Goal: Information Seeking & Learning: Learn about a topic

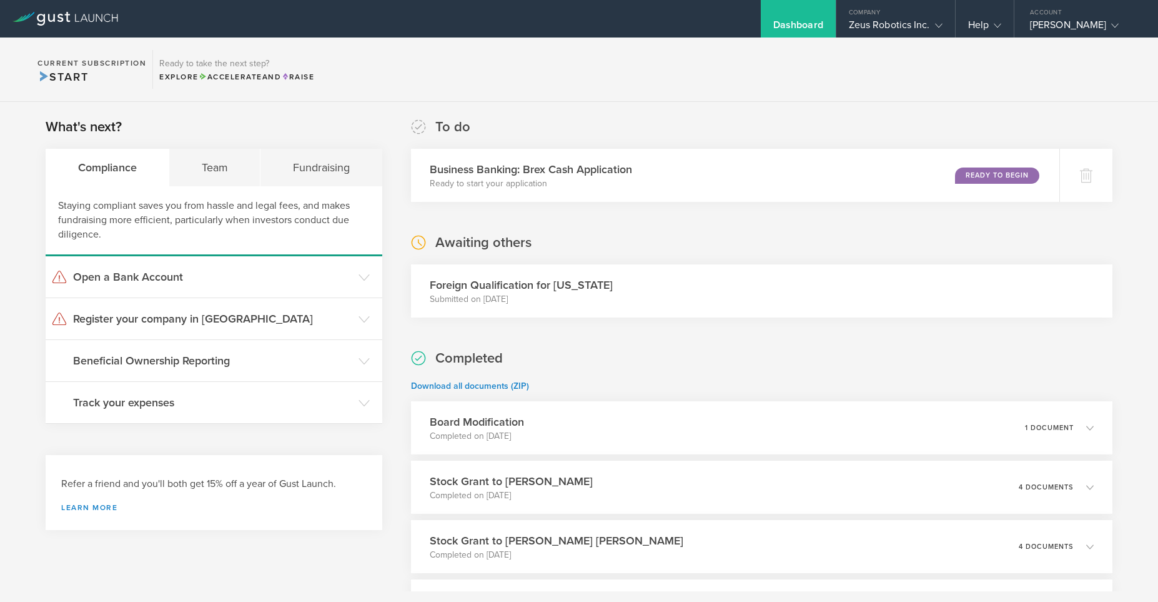
click at [562, 289] on h3 "Foreign Qualification for [US_STATE]" at bounding box center [521, 285] width 183 height 16
click at [168, 325] on h3 "Register your company in [GEOGRAPHIC_DATA]" at bounding box center [212, 319] width 279 height 16
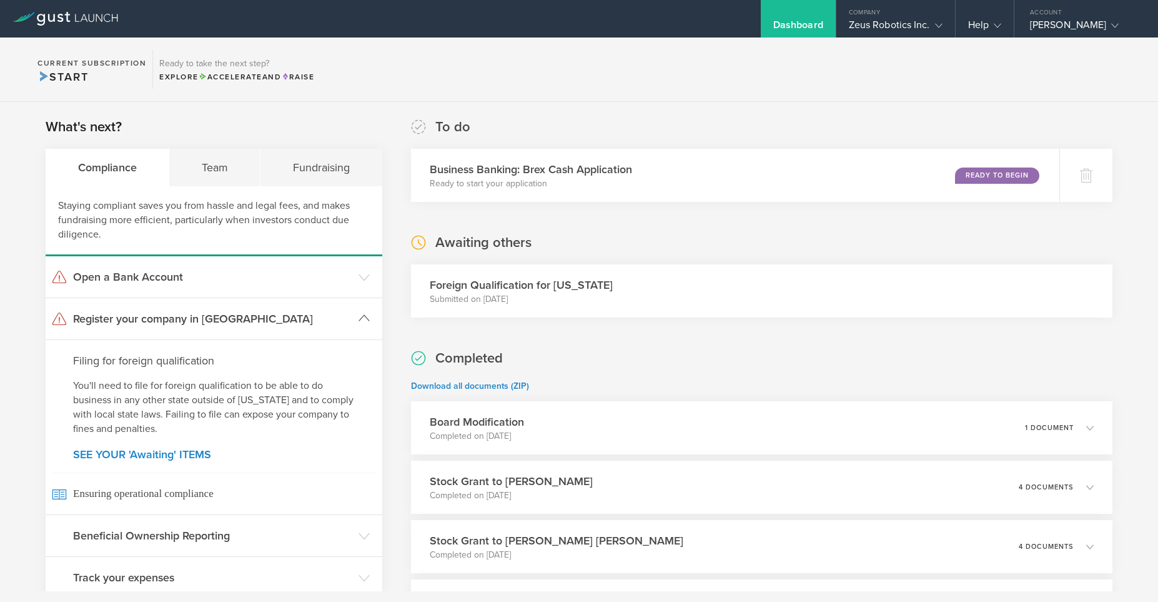
scroll to position [172, 0]
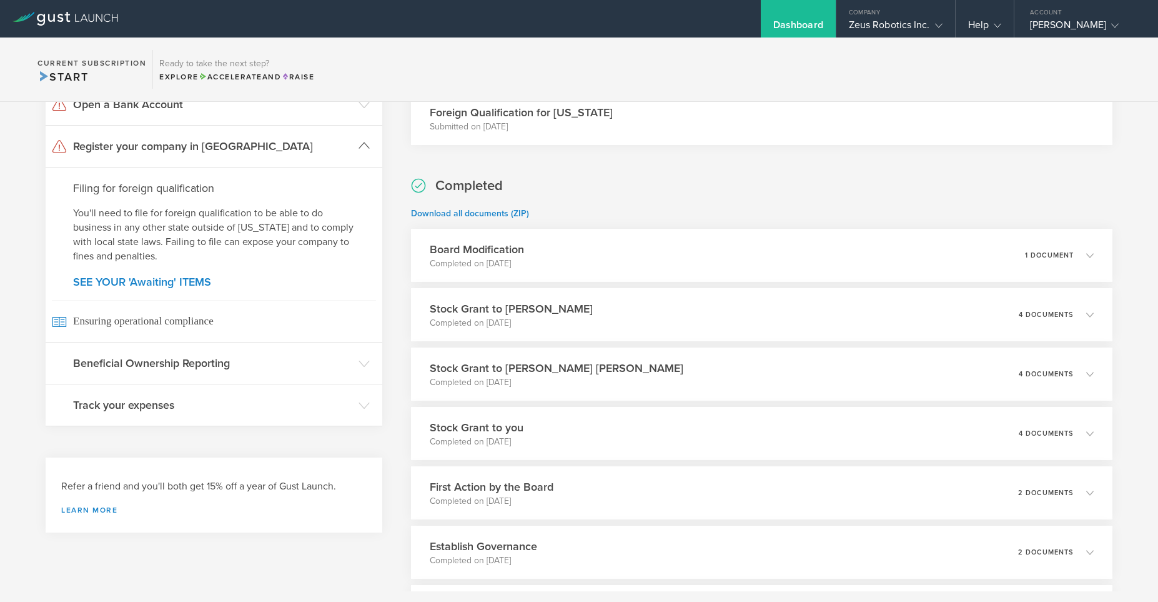
click at [164, 145] on h3 "Register your company in [GEOGRAPHIC_DATA]" at bounding box center [212, 146] width 279 height 16
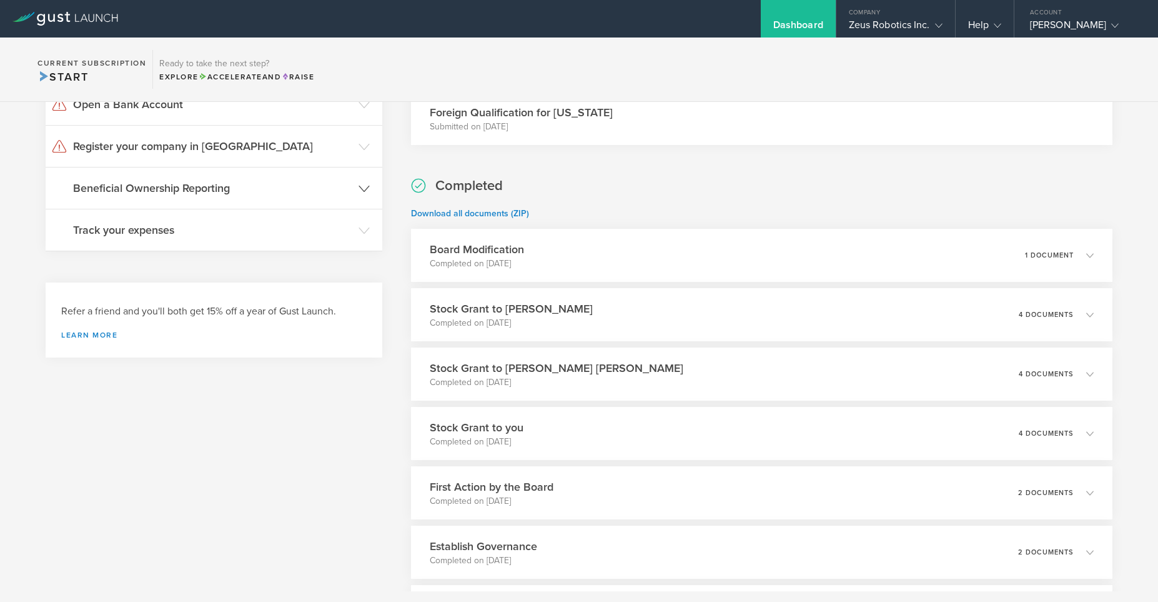
scroll to position [0, 0]
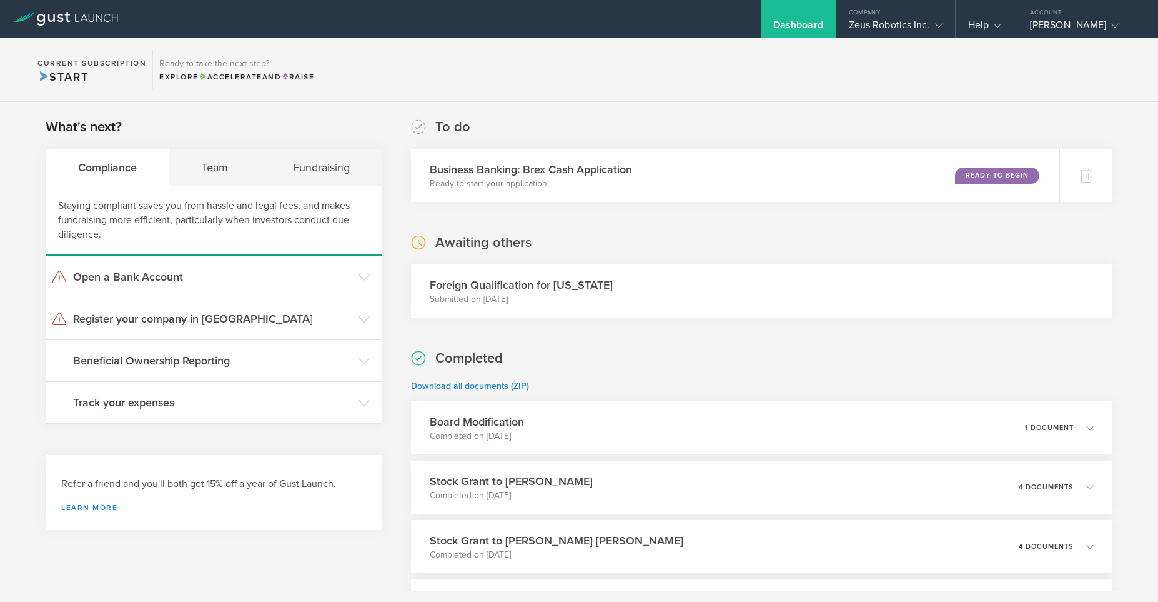
click at [542, 291] on h3 "Foreign Qualification for [US_STATE]" at bounding box center [521, 285] width 183 height 16
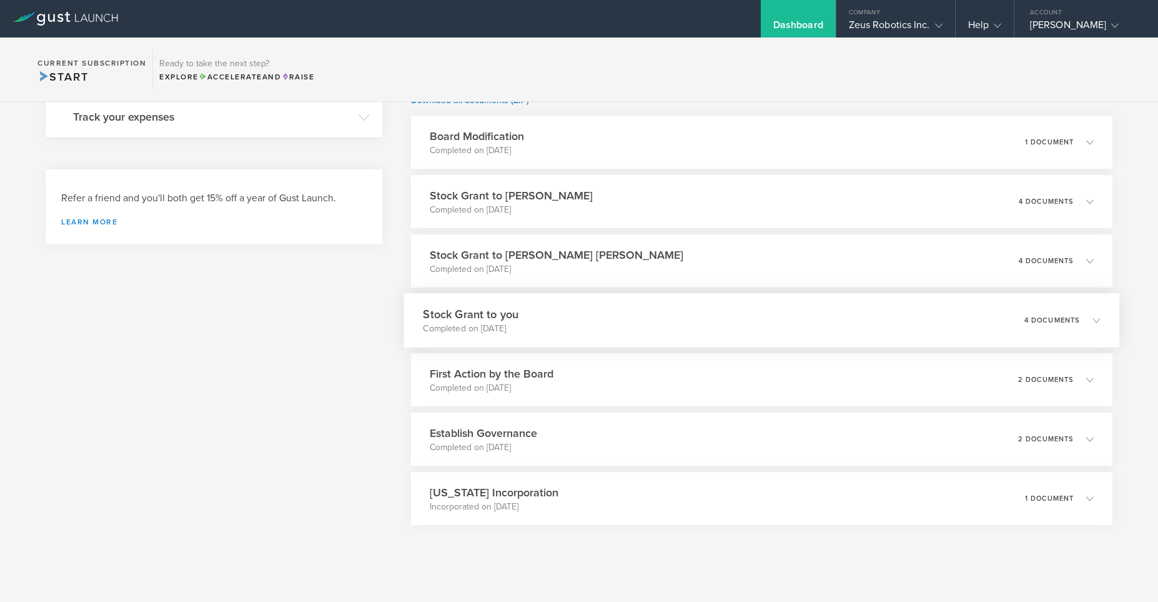
scroll to position [297, 0]
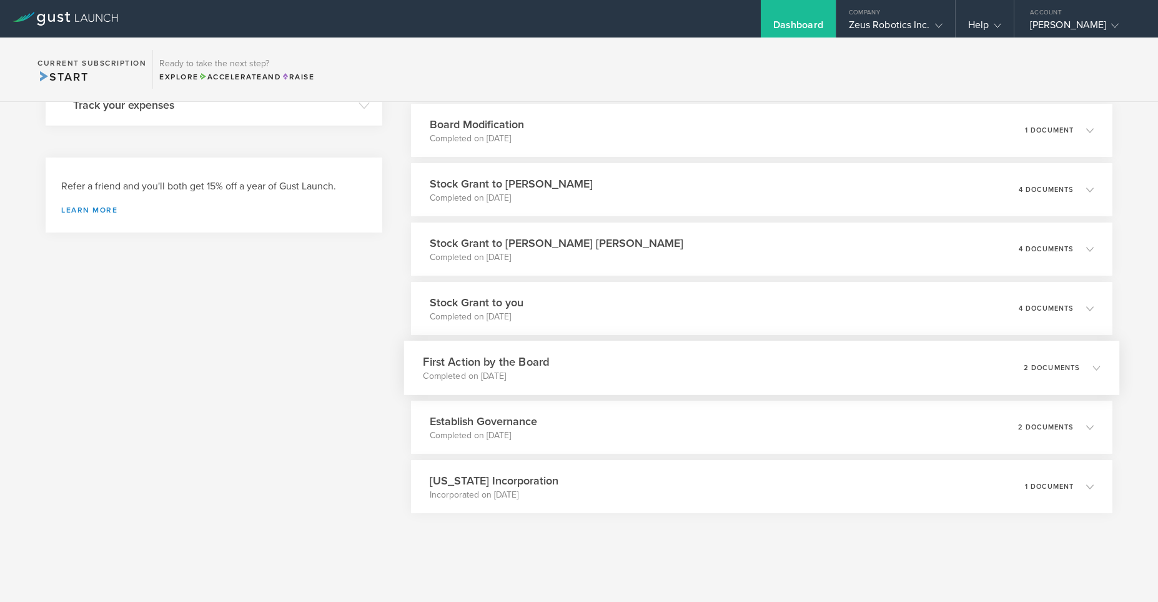
click at [502, 384] on div "First Action by the Board Completed on [DATE] 2 documents" at bounding box center [762, 368] width 716 height 54
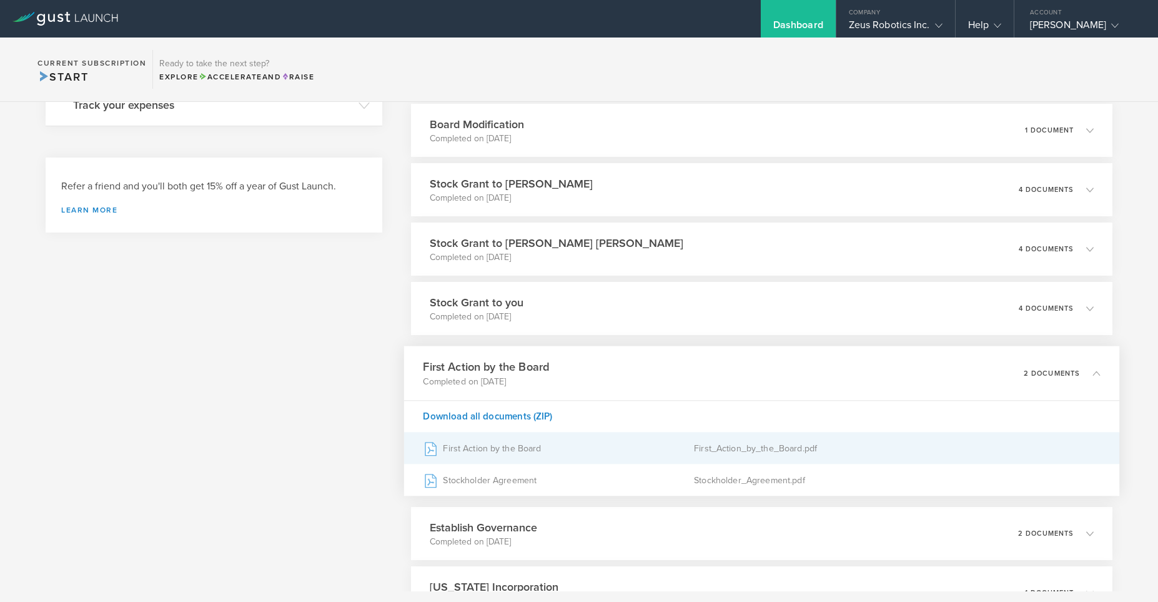
click at [507, 440] on div "First Action by the Board" at bounding box center [558, 447] width 271 height 31
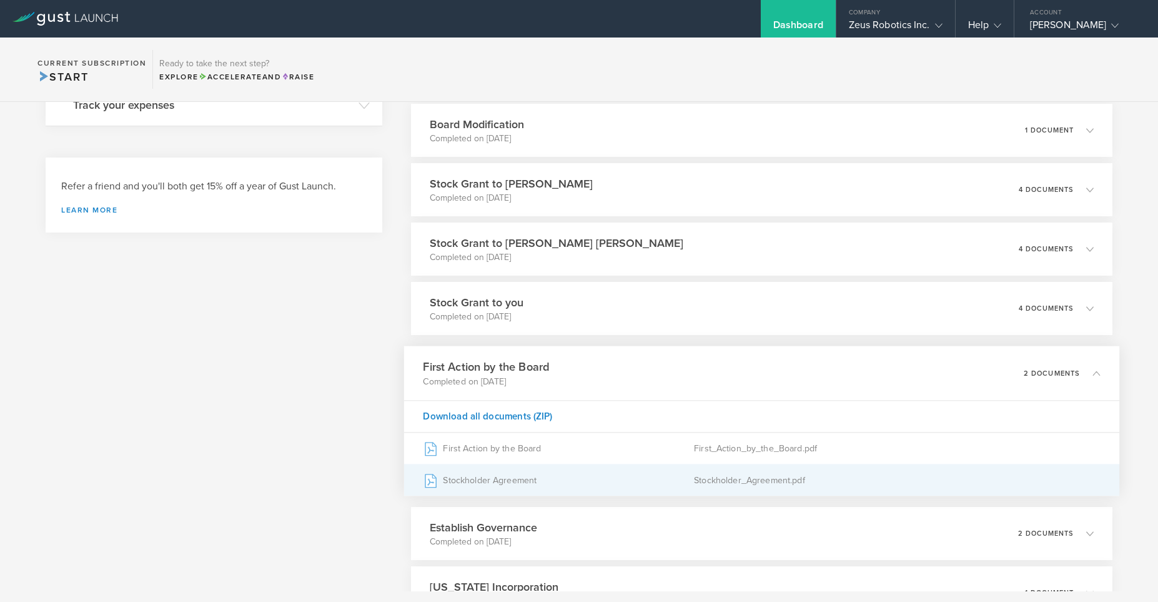
scroll to position [404, 0]
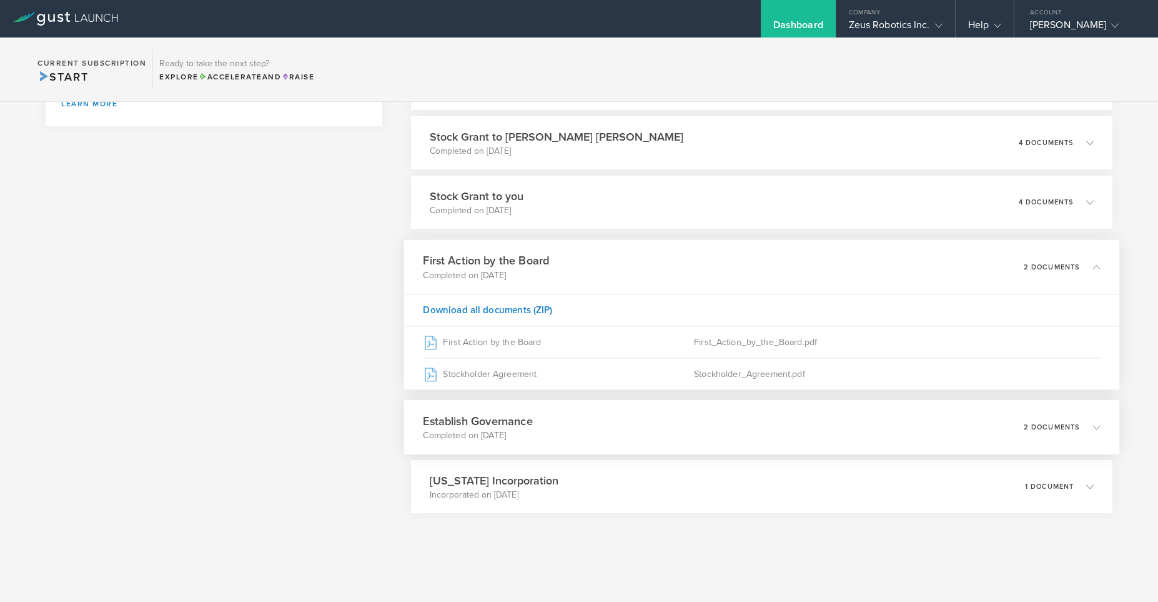
click at [547, 436] on div "Establish Governance Completed on [DATE] 2 documents" at bounding box center [762, 427] width 716 height 54
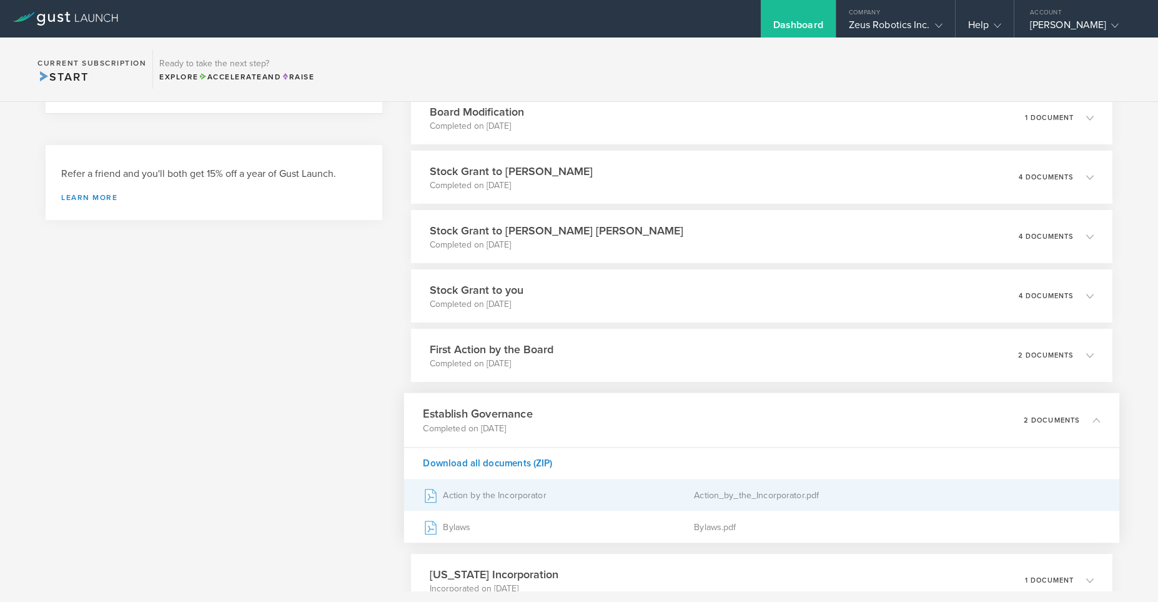
click at [518, 495] on div "Action by the Incorporator" at bounding box center [558, 494] width 271 height 31
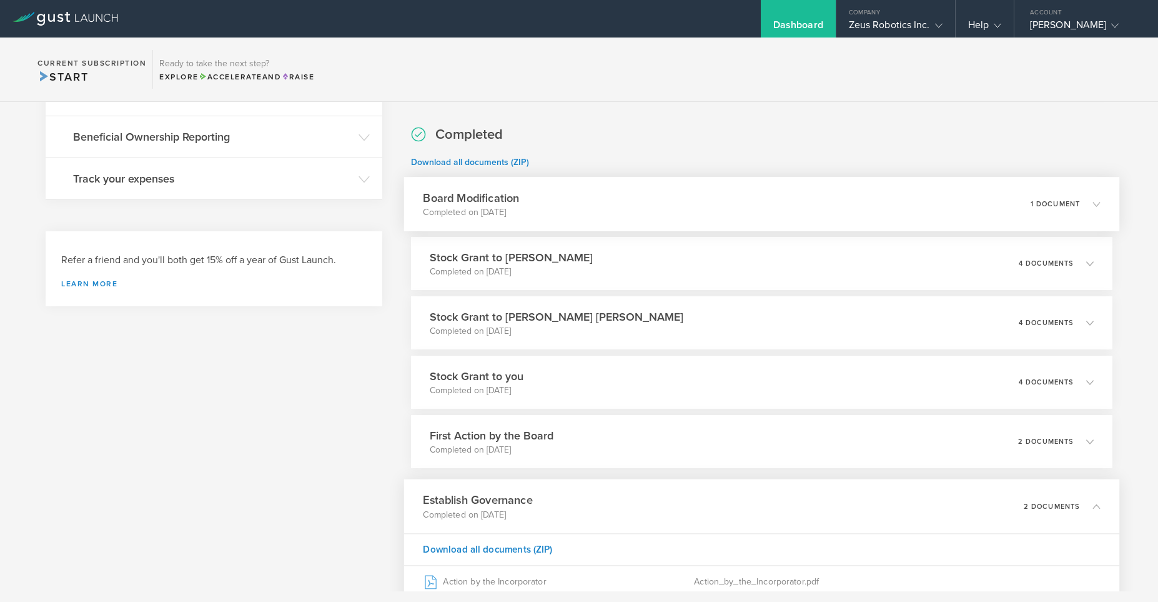
click at [505, 209] on p "Completed on [DATE]" at bounding box center [471, 212] width 96 height 12
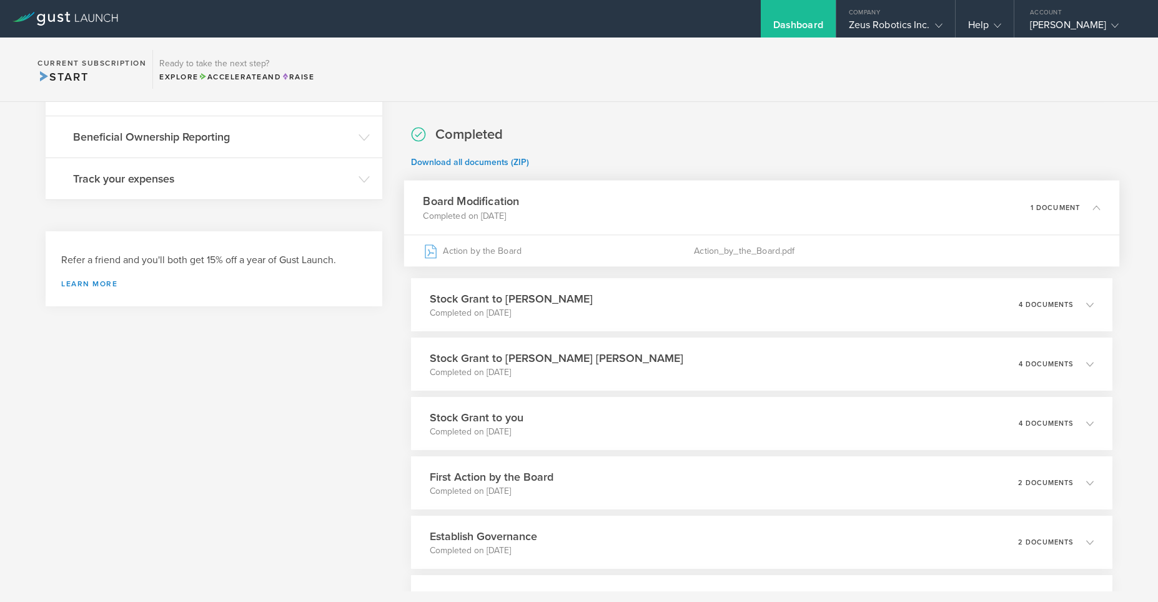
scroll to position [137, 0]
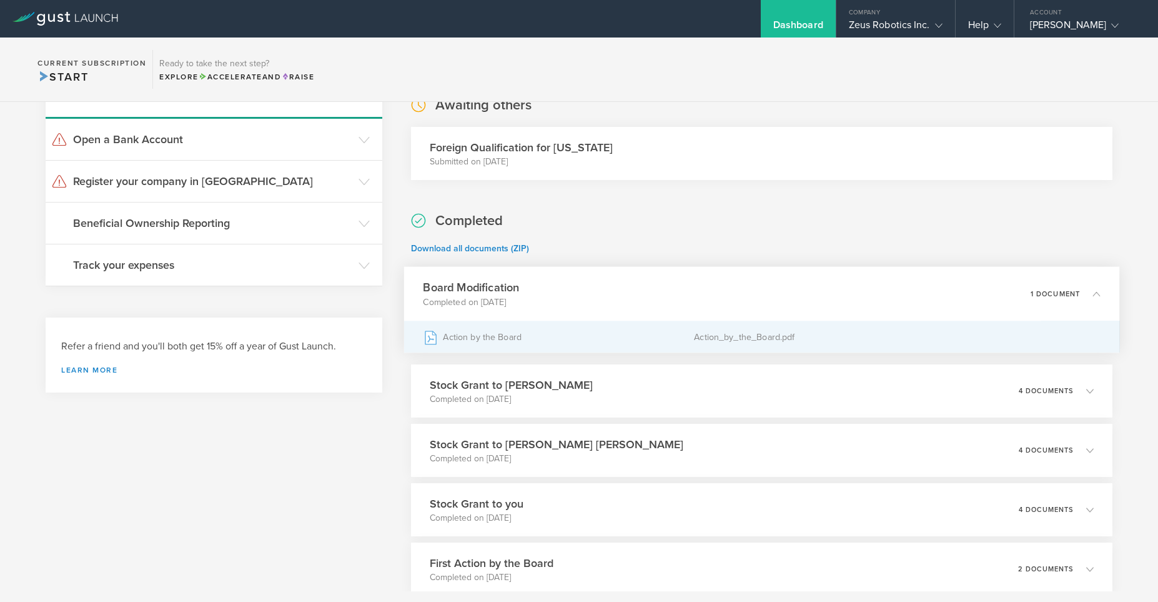
click at [495, 336] on div "Action by the Board" at bounding box center [558, 336] width 271 height 31
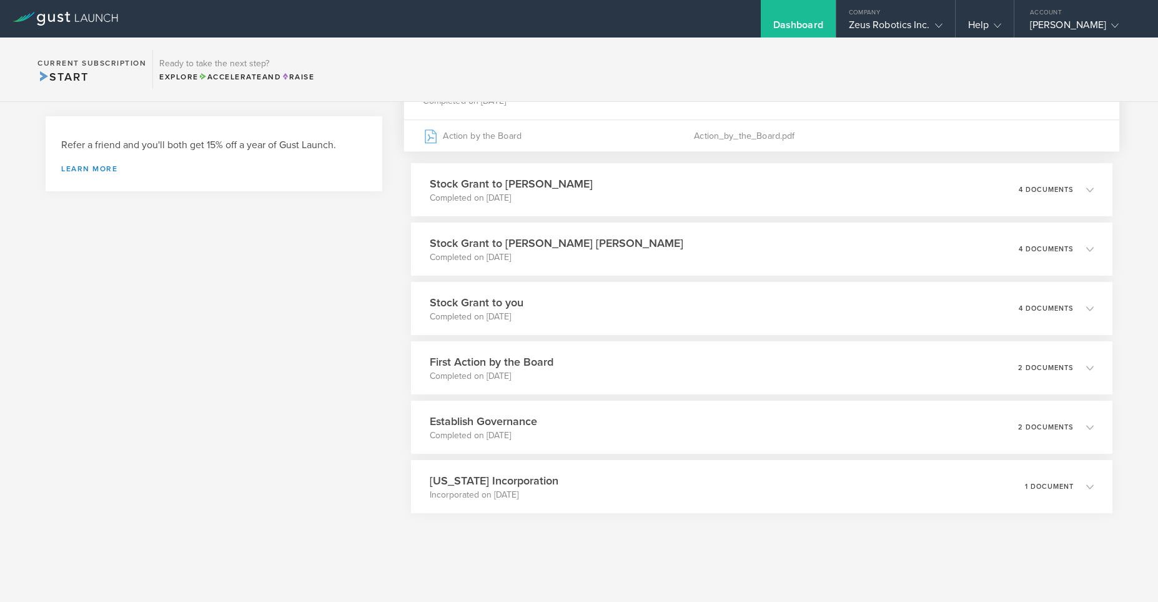
scroll to position [252, 0]
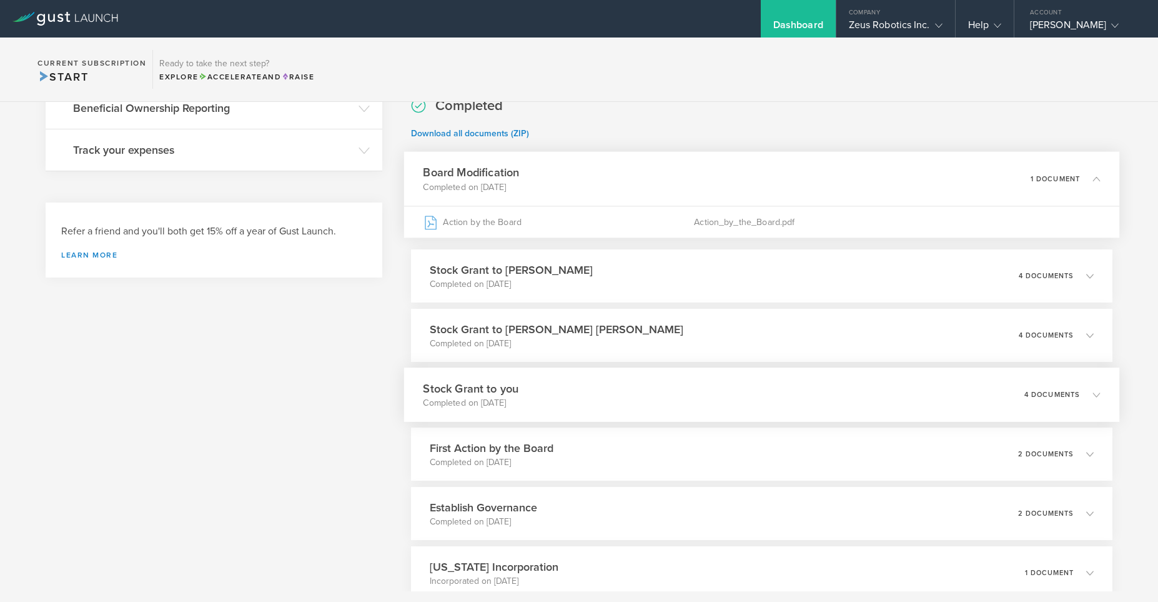
click at [576, 399] on div "Stock Grant to you Completed on [DATE] 4 documents" at bounding box center [762, 394] width 716 height 54
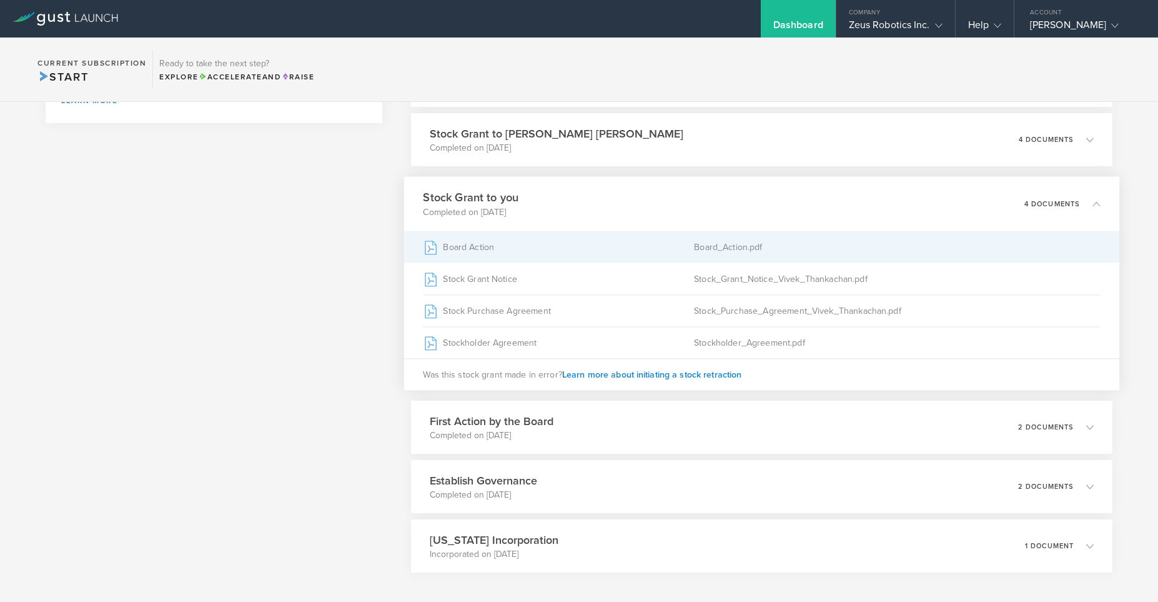
scroll to position [425, 0]
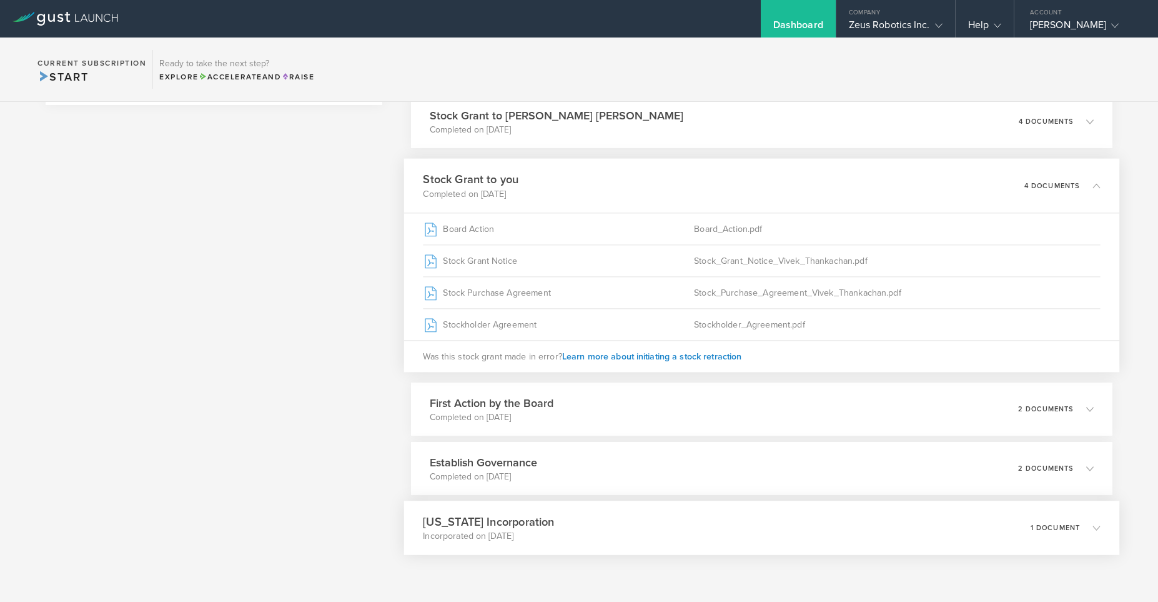
click at [571, 538] on div "[US_STATE] Incorporation Incorporated on [DATE] 1 document" at bounding box center [762, 527] width 716 height 54
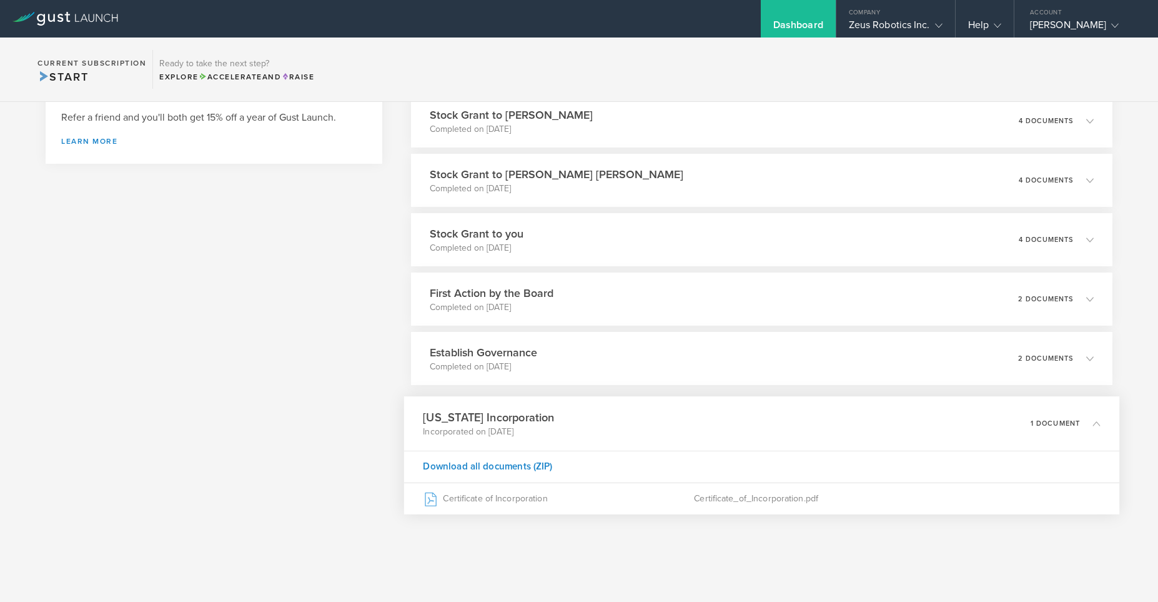
scroll to position [310, 0]
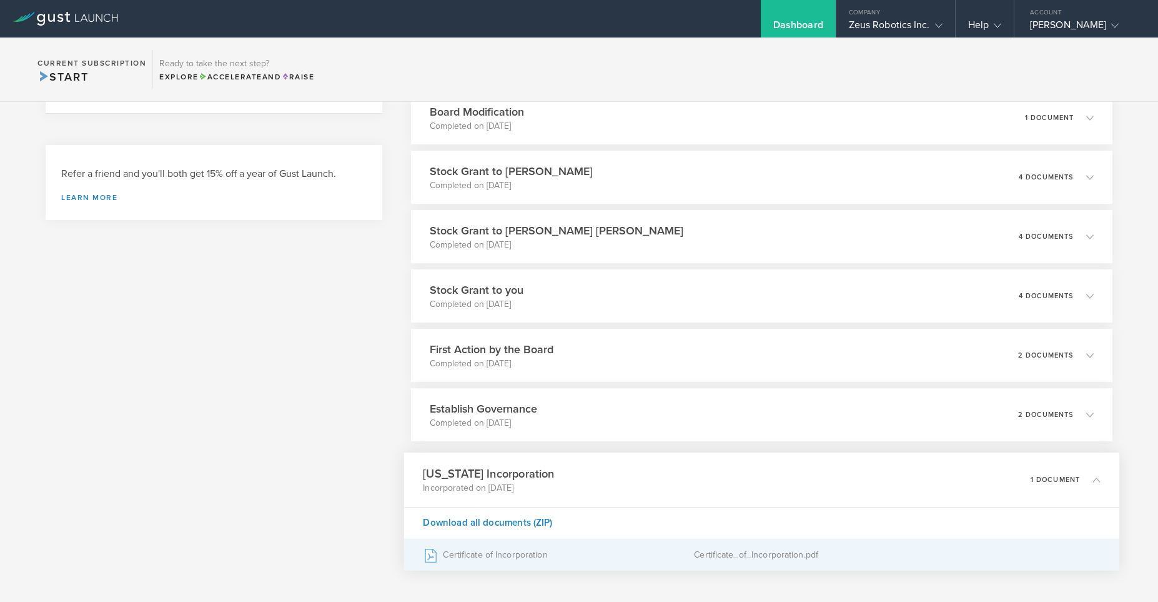
click at [547, 565] on div "Certificate of Incorporation" at bounding box center [558, 554] width 271 height 31
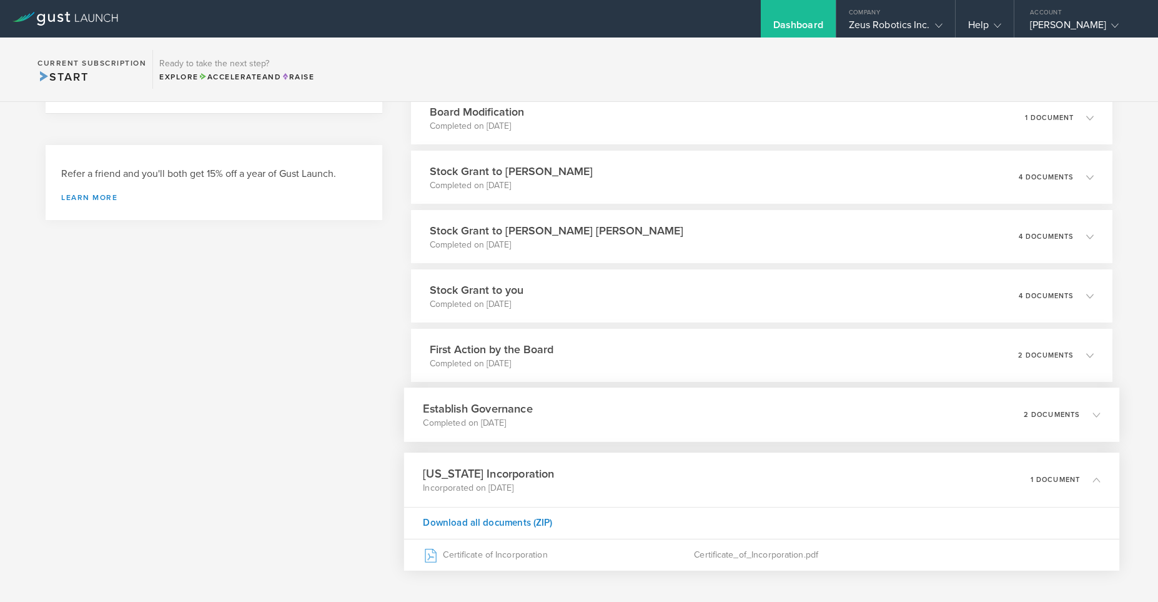
click at [561, 427] on div "Establish Governance Completed on [DATE] 2 documents" at bounding box center [762, 414] width 716 height 54
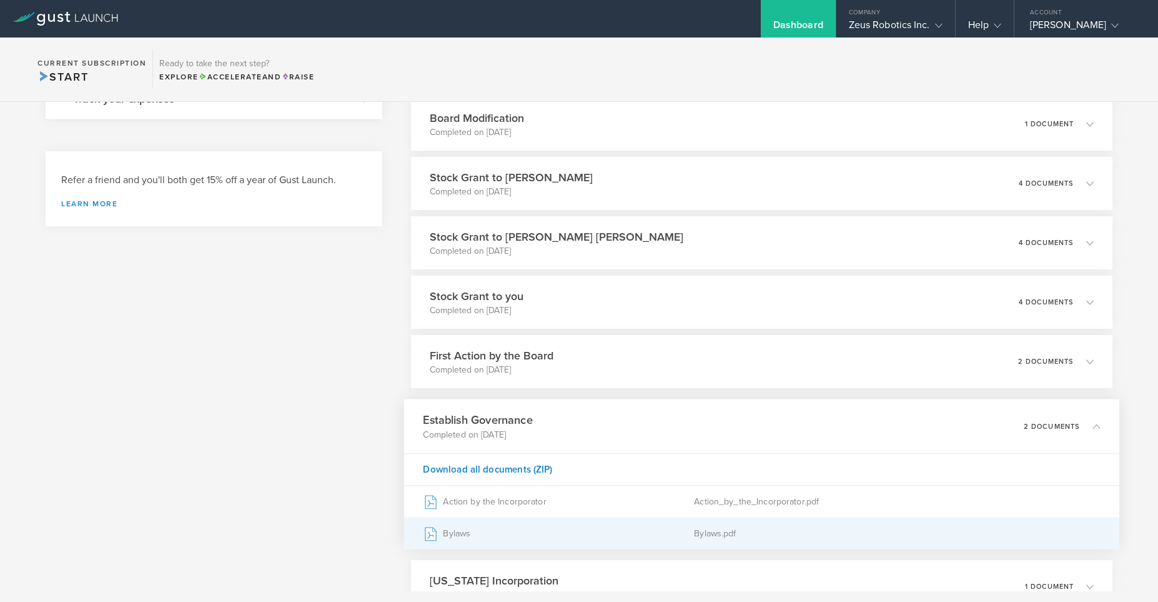
click at [532, 529] on div "Bylaws" at bounding box center [558, 532] width 271 height 31
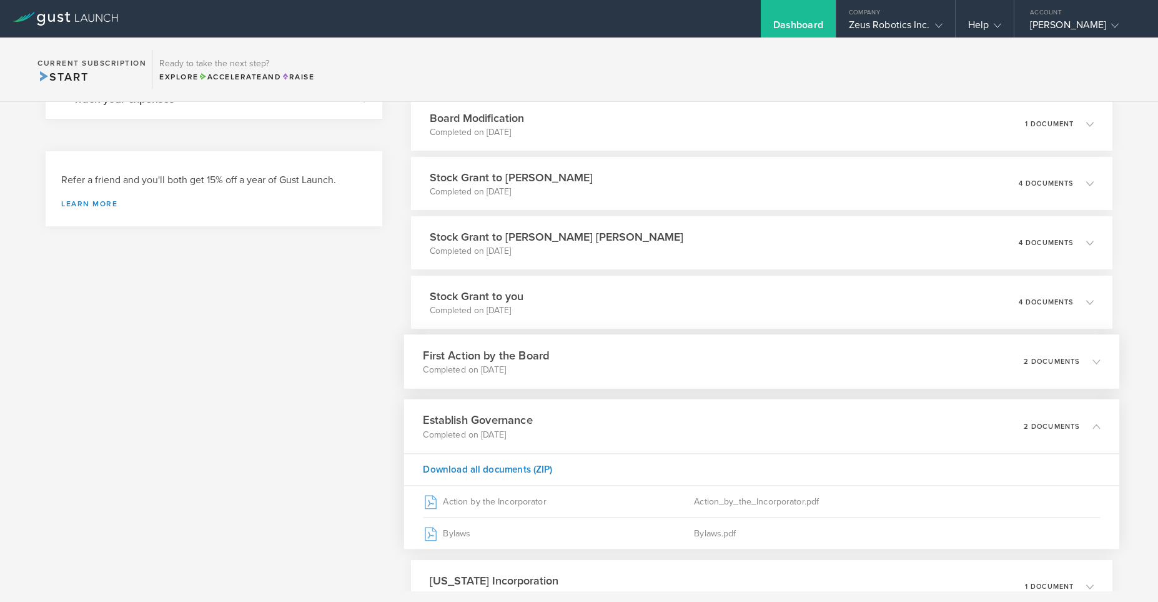
click at [539, 355] on h3 "First Action by the Board" at bounding box center [486, 355] width 126 height 17
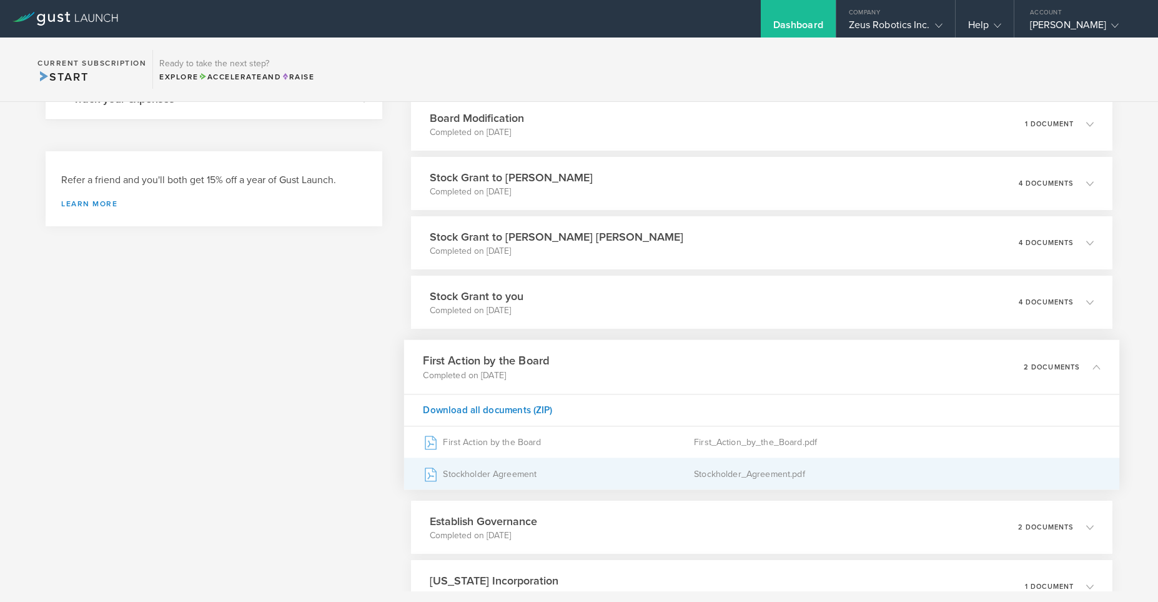
click at [508, 476] on div "Stockholder Agreement" at bounding box center [558, 473] width 271 height 31
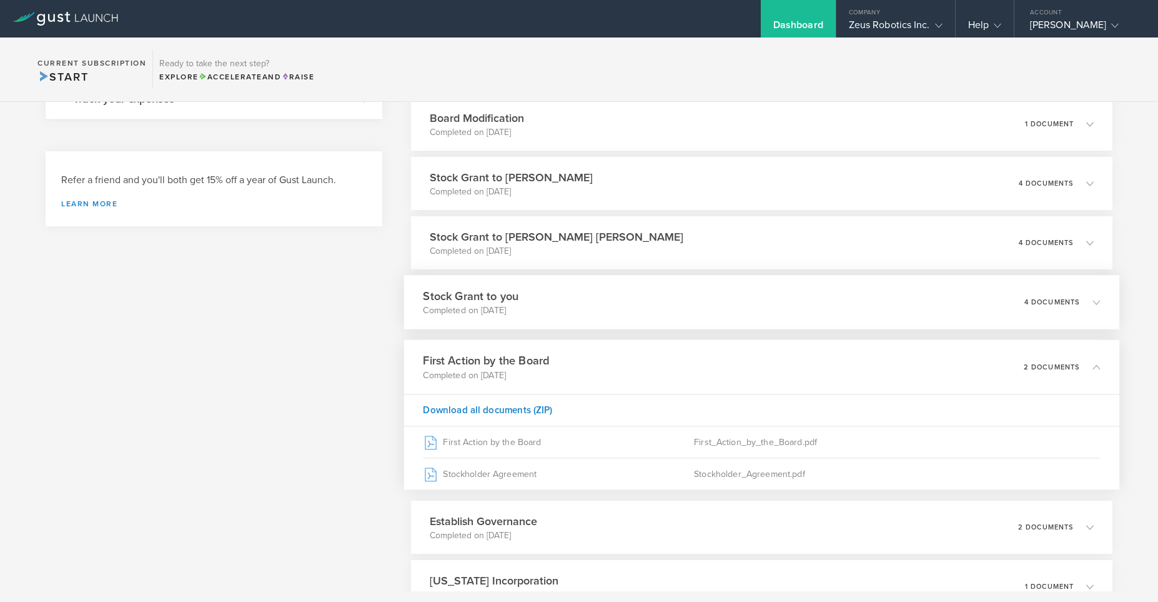
click at [537, 316] on div "Stock Grant to you Completed on [DATE] 4 documents" at bounding box center [762, 302] width 716 height 54
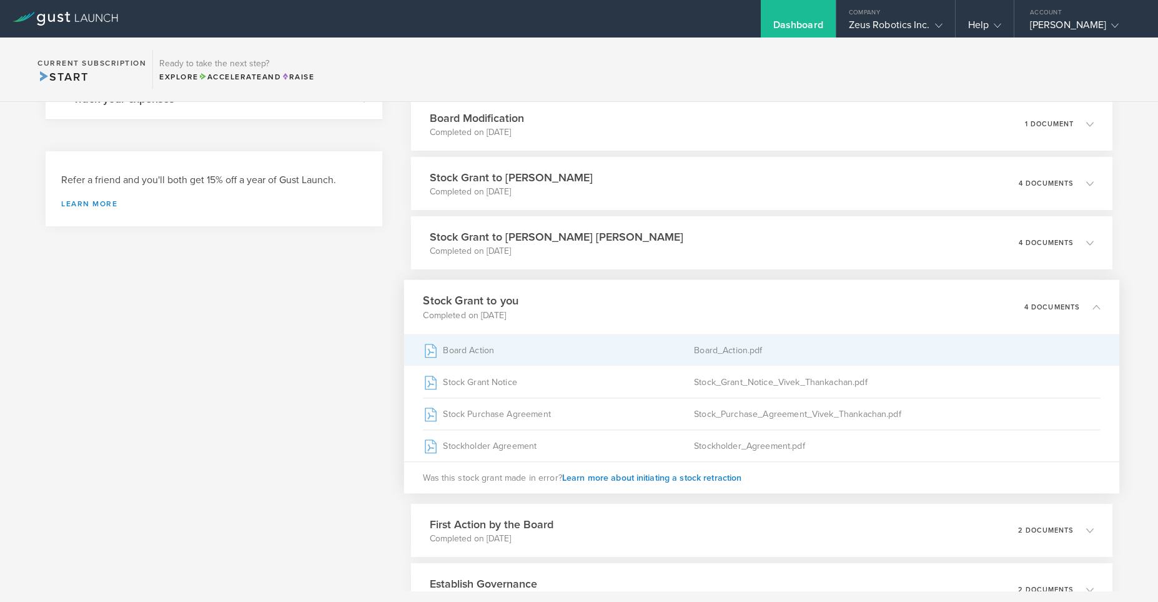
click at [530, 359] on div "Board Action" at bounding box center [558, 349] width 271 height 31
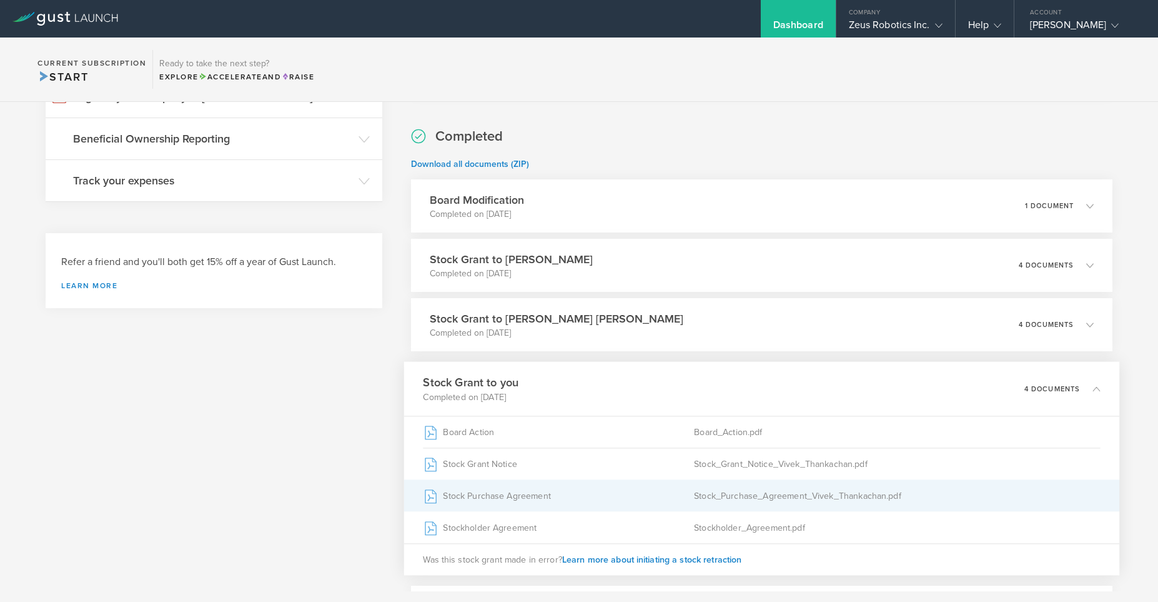
scroll to position [131, 0]
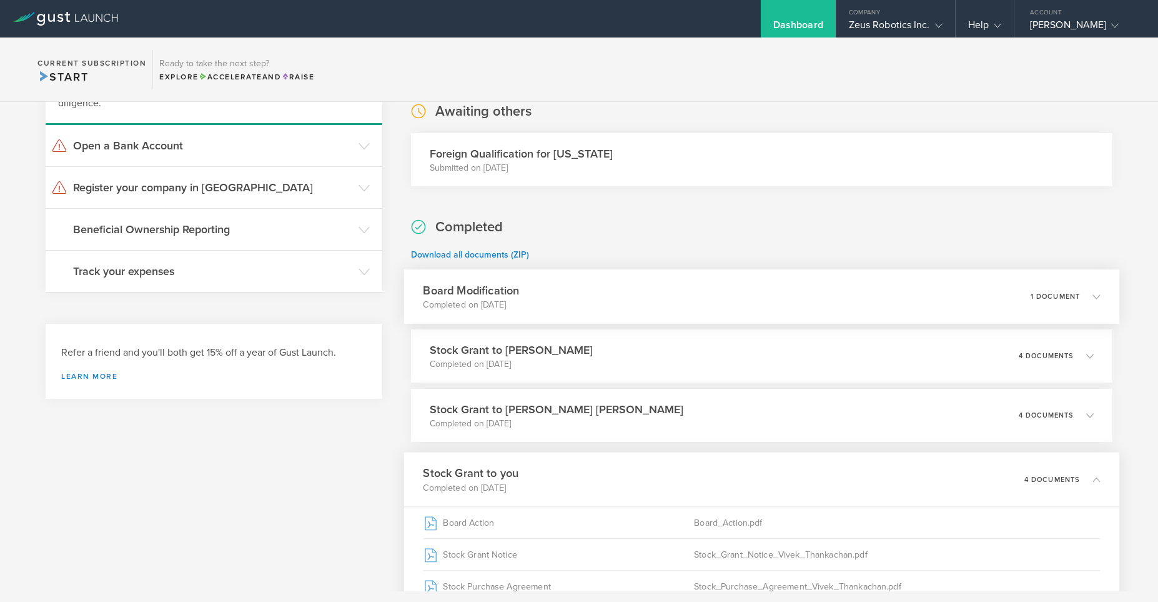
click at [568, 311] on div "Board Modification Completed on [DATE] 1 document" at bounding box center [762, 296] width 716 height 54
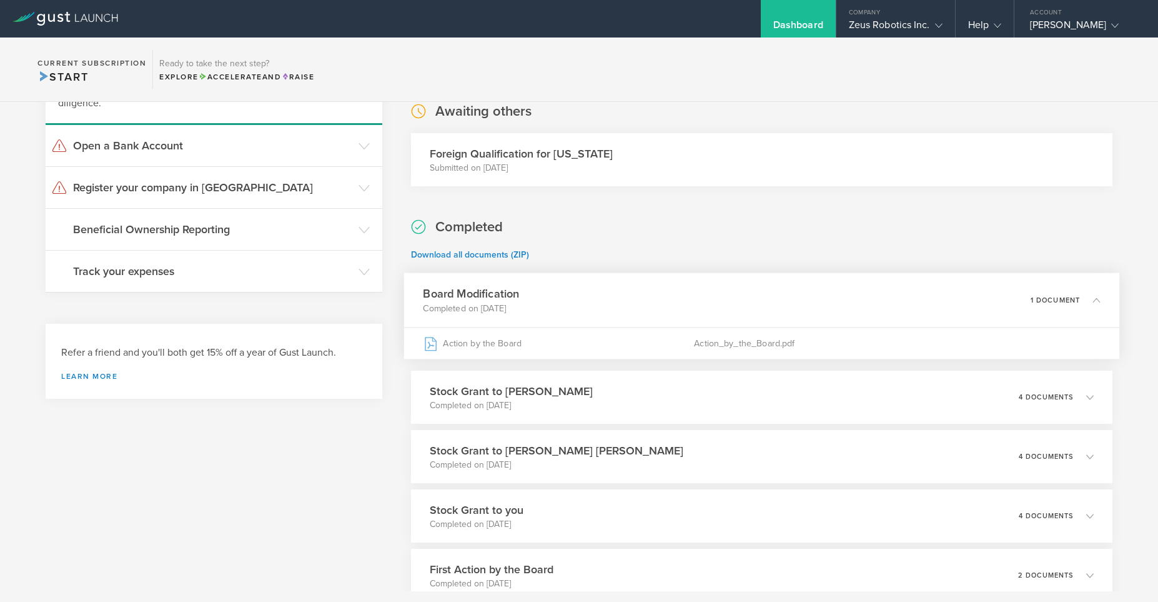
click at [568, 311] on div "Board Modification Completed on [DATE] 1 document" at bounding box center [762, 300] width 716 height 54
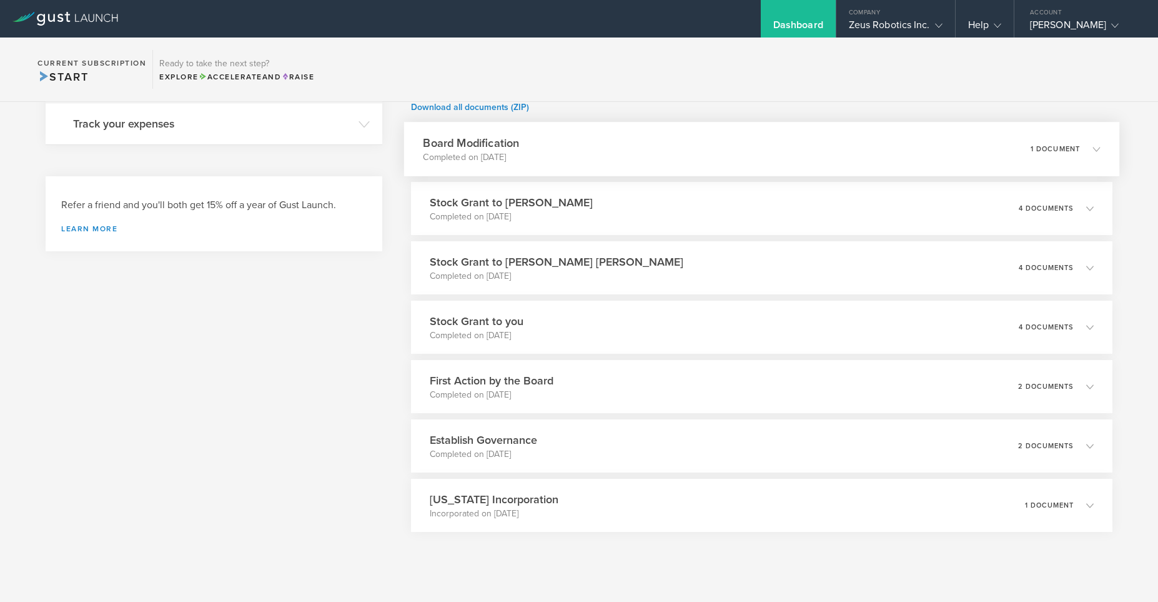
scroll to position [297, 0]
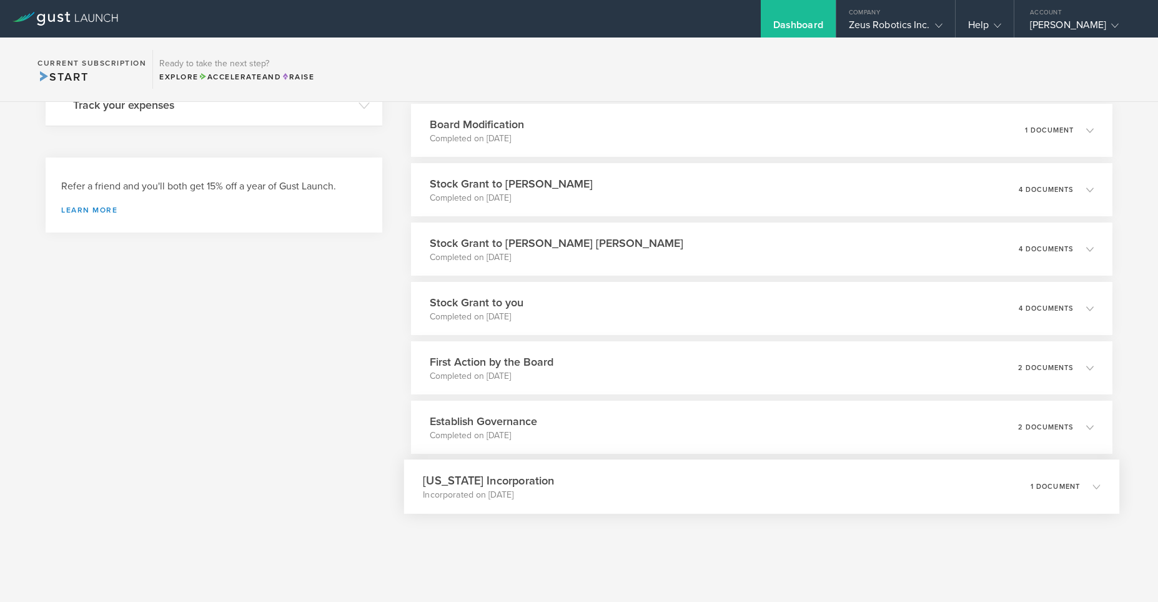
click at [536, 498] on p "Incorporated on [DATE]" at bounding box center [488, 495] width 131 height 12
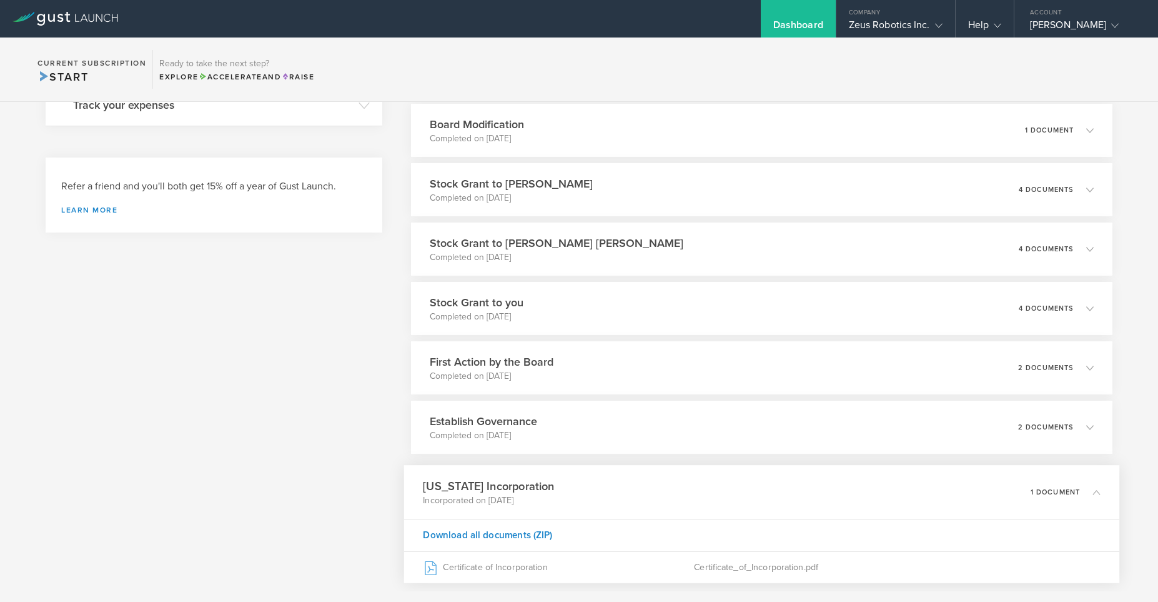
click at [536, 498] on p "Incorporated on [DATE]" at bounding box center [488, 500] width 131 height 12
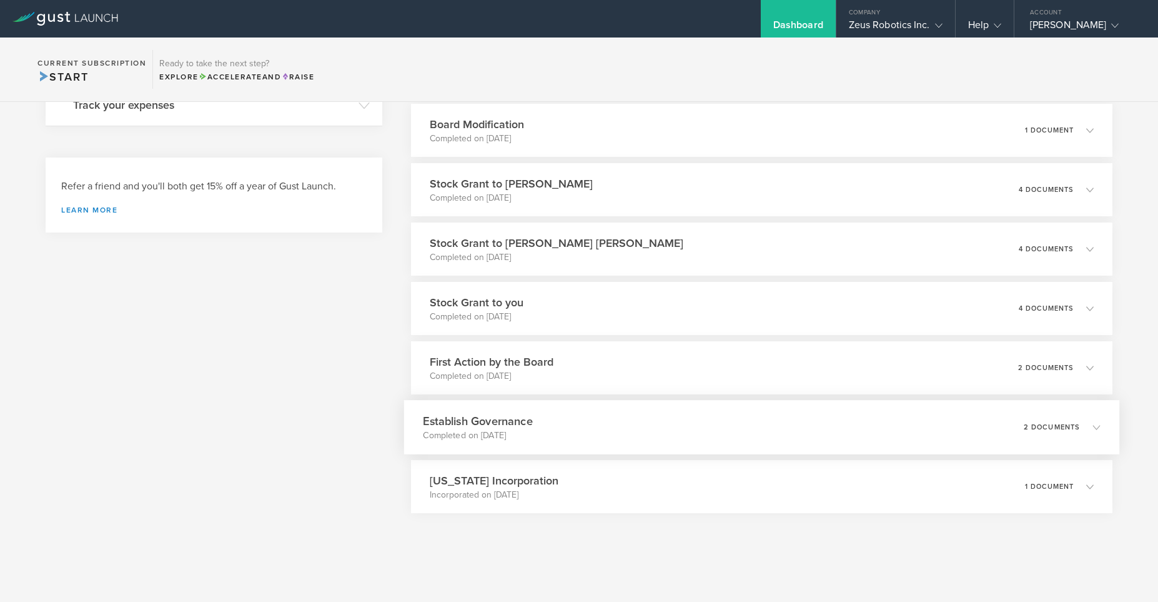
click at [519, 420] on h3 "Establish Governance" at bounding box center [477, 420] width 109 height 17
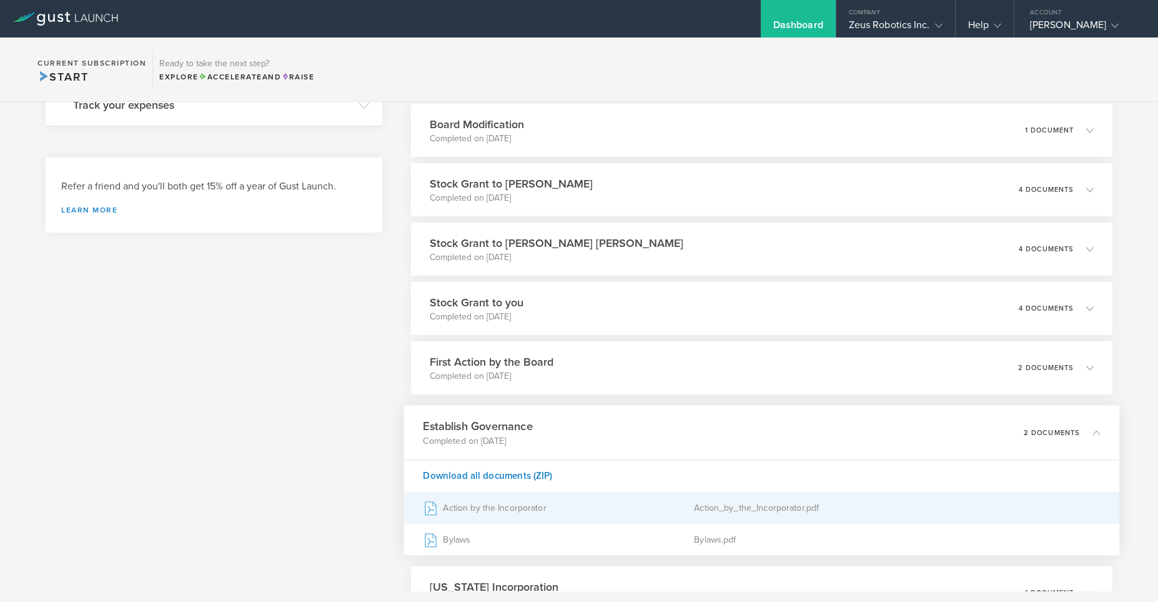
click at [514, 508] on div "Action by the Incorporator" at bounding box center [558, 507] width 271 height 31
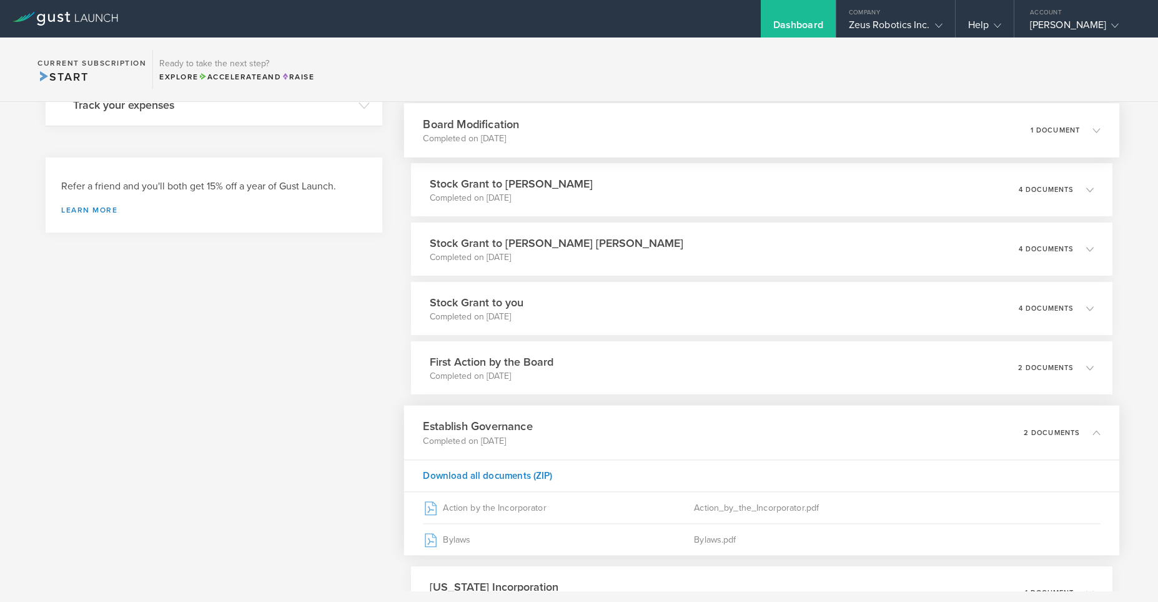
scroll to position [125, 0]
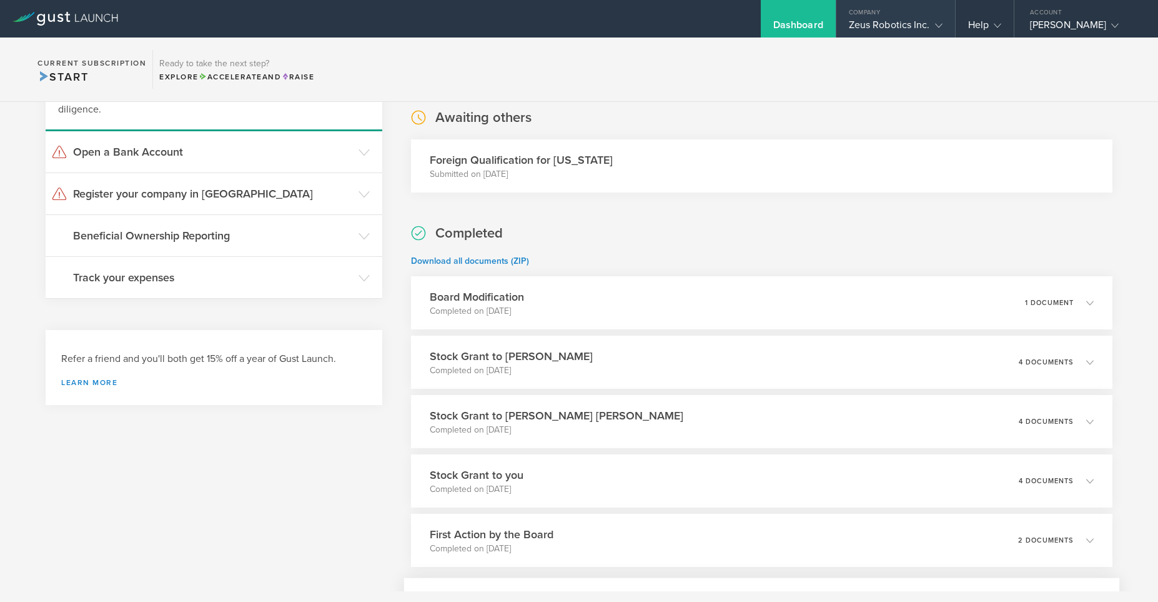
click at [900, 6] on div "Company" at bounding box center [896, 9] width 119 height 19
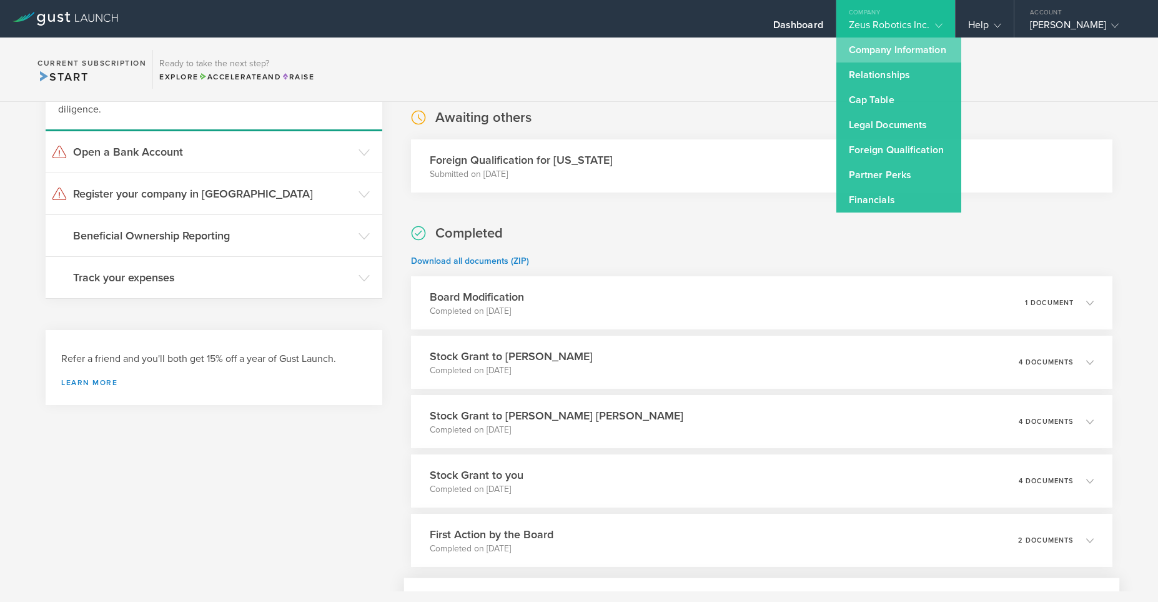
click at [890, 52] on link "Company Information" at bounding box center [899, 49] width 125 height 25
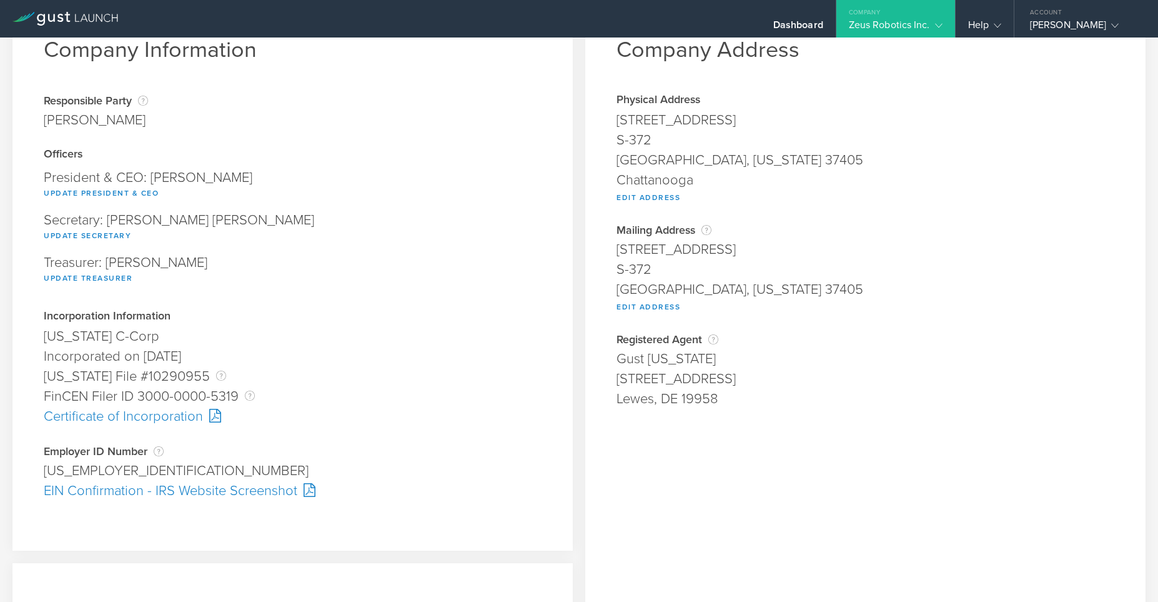
scroll to position [86, 0]
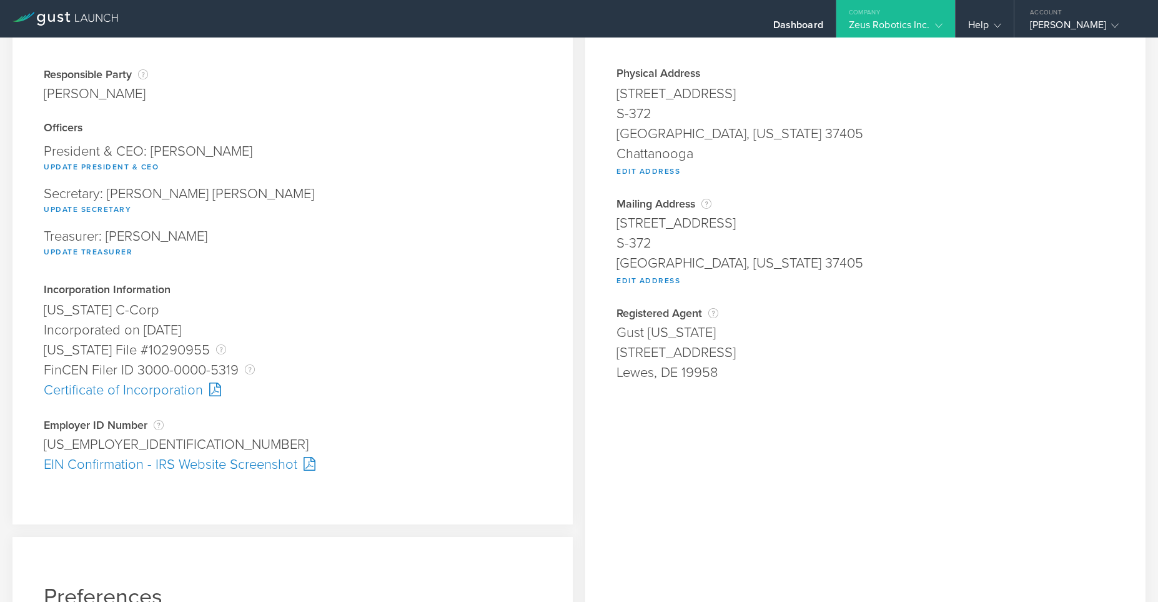
click at [183, 396] on div "Certificate of Incorporation" at bounding box center [293, 390] width 498 height 20
click at [779, 13] on div "Dashboard" at bounding box center [798, 18] width 75 height 37
